Goal: Information Seeking & Learning: Learn about a topic

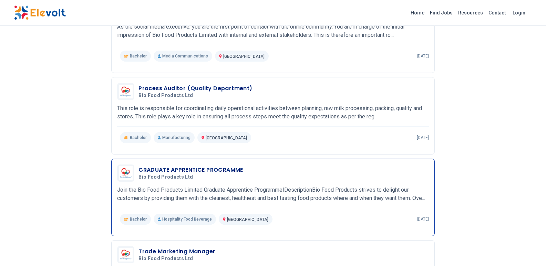
scroll to position [310, 0]
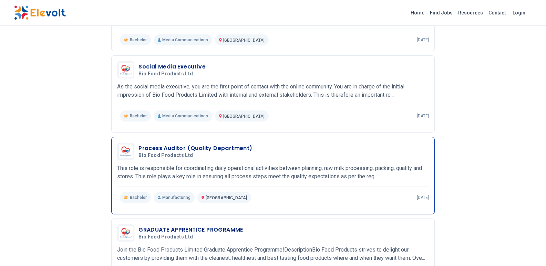
click at [167, 144] on h3 "Process Auditor (Quality Department)" at bounding box center [196, 148] width 114 height 8
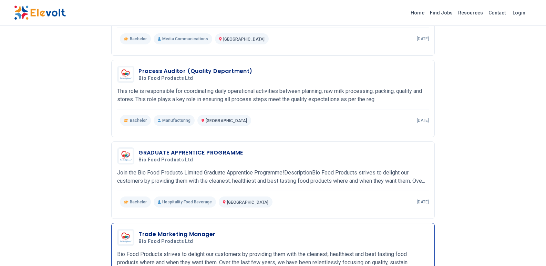
scroll to position [426, 0]
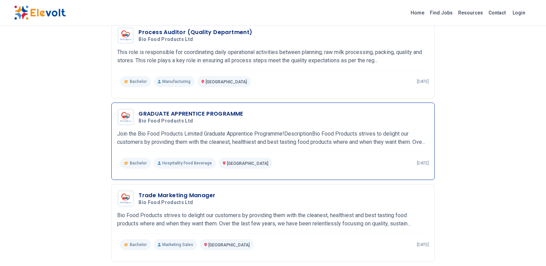
click at [171, 110] on h3 "GRADUATE APPRENTICE PROGRAMME" at bounding box center [191, 114] width 105 height 8
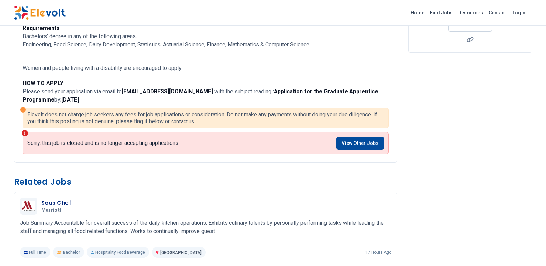
scroll to position [103, 0]
